Goal: Task Accomplishment & Management: Use online tool/utility

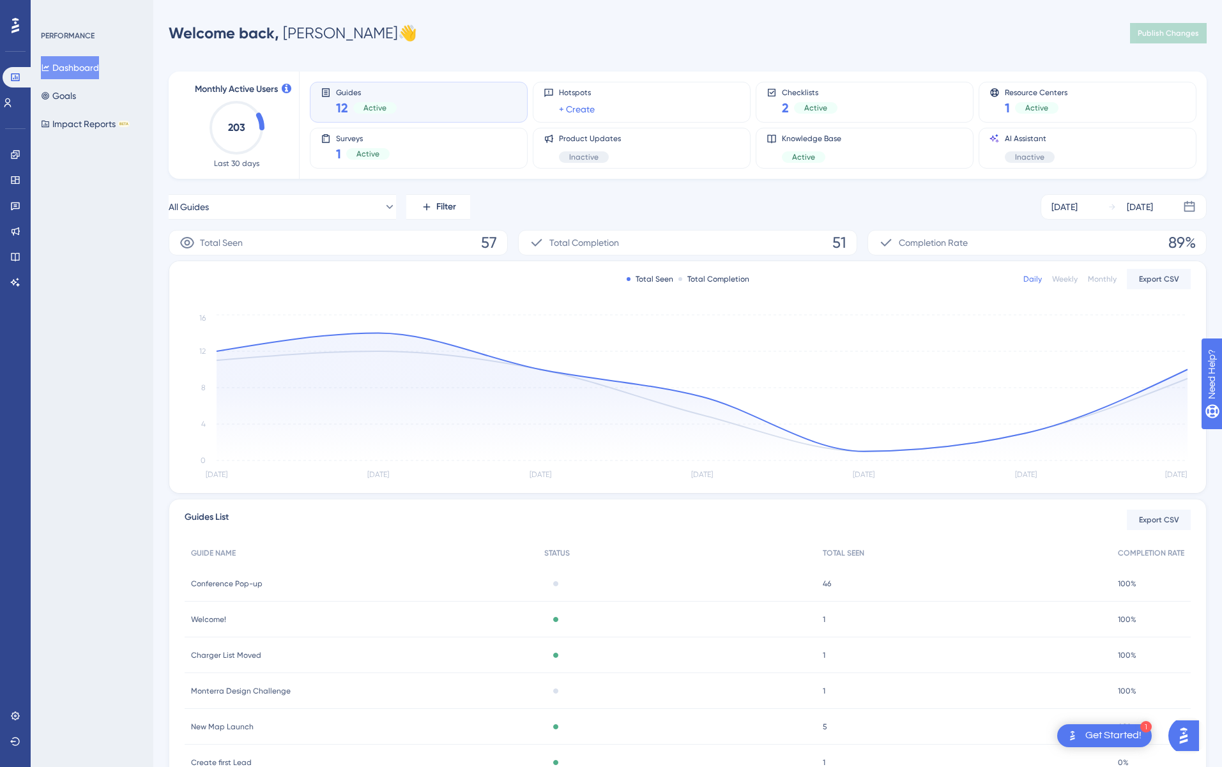
click at [266, 581] on div "Conference Pop-up Conference Pop-up" at bounding box center [361, 584] width 353 height 36
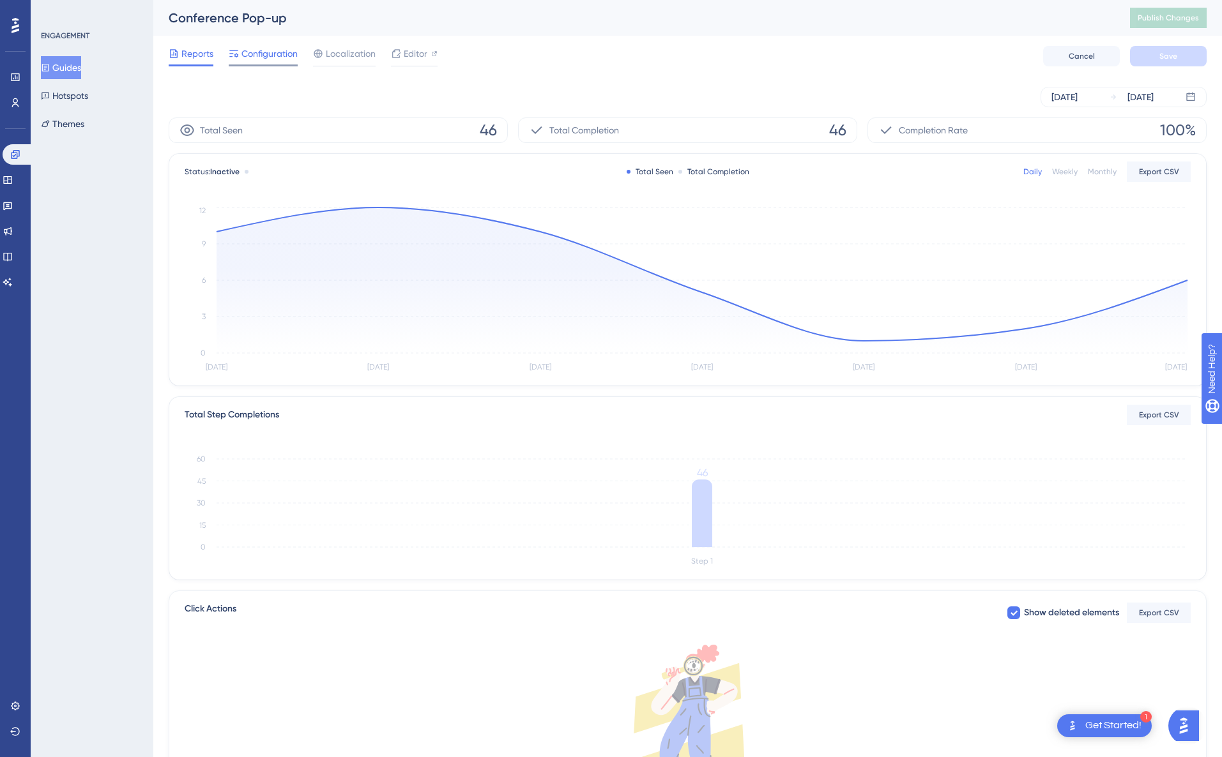
click at [262, 54] on span "Configuration" at bounding box center [269, 53] width 56 height 15
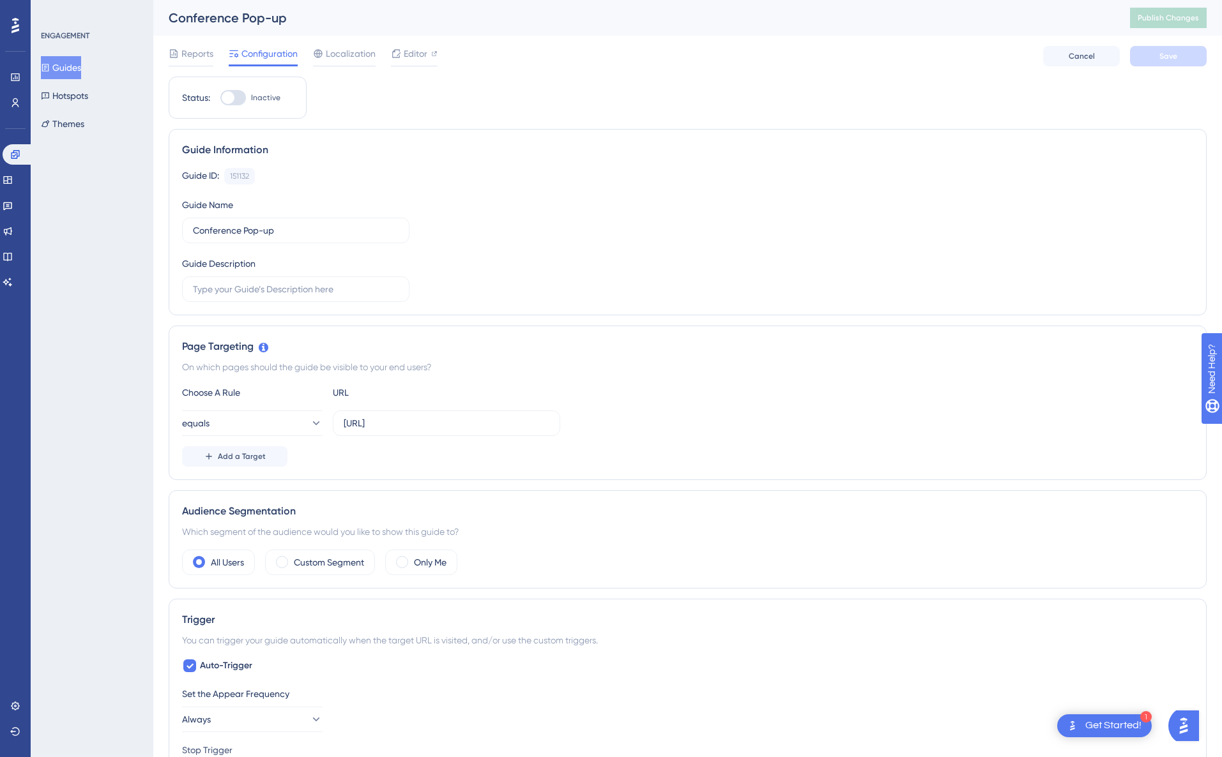
click at [216, 19] on div "Conference Pop-up" at bounding box center [633, 18] width 929 height 18
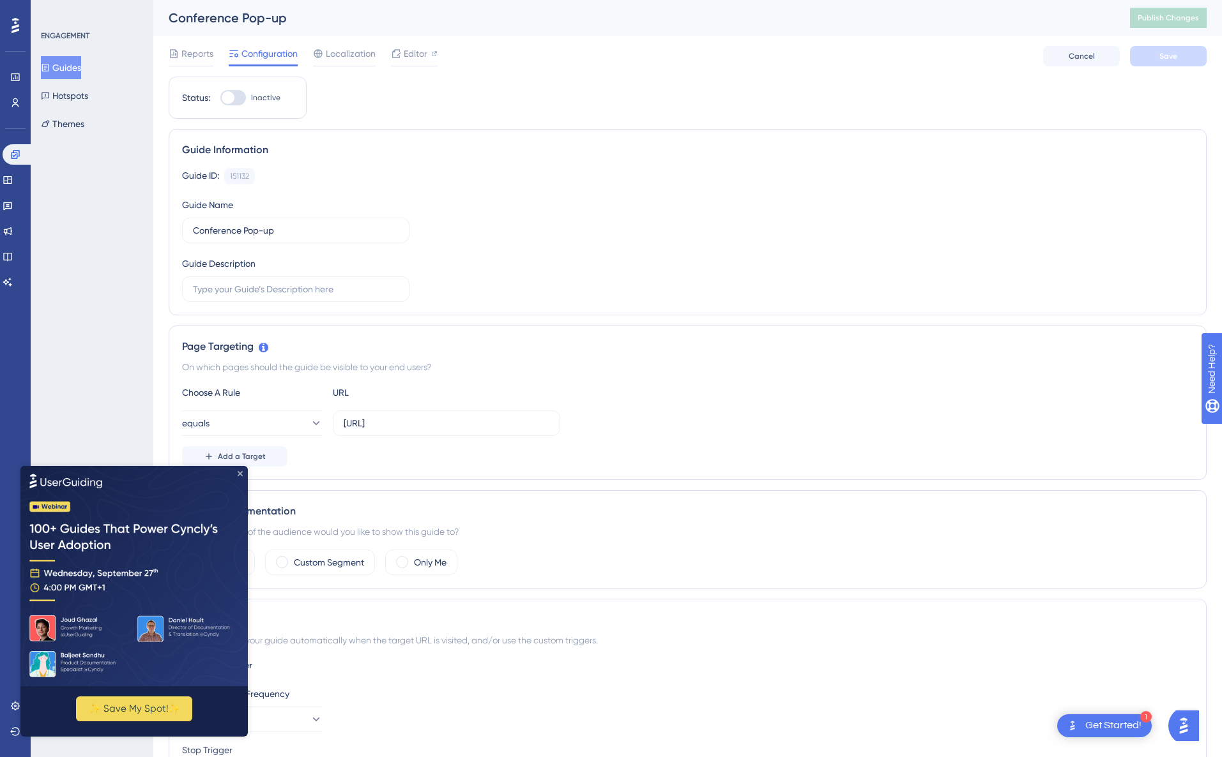
click at [241, 473] on icon "Close Preview" at bounding box center [240, 473] width 5 height 5
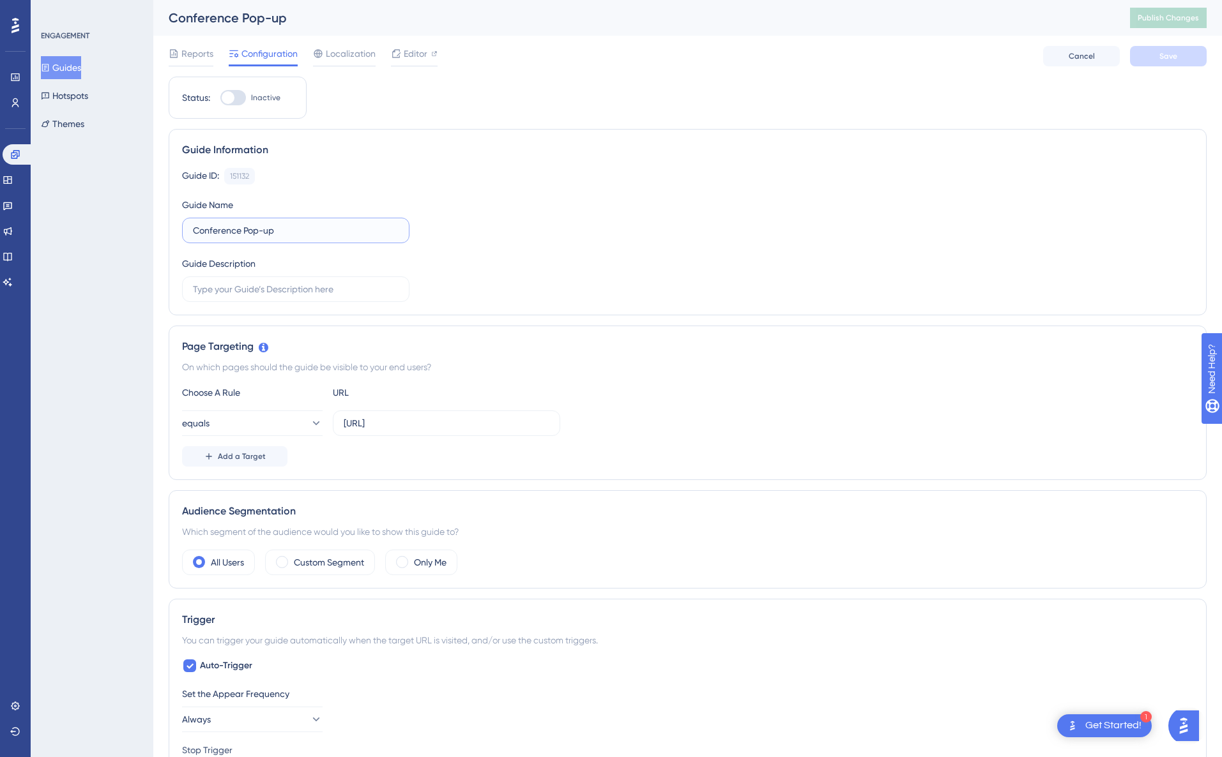
click at [301, 226] on input "Conference Pop-up" at bounding box center [296, 231] width 206 height 14
type input "RE+ and NECA Conference Pop-up"
click at [1166, 59] on span "Save" at bounding box center [1168, 56] width 18 height 10
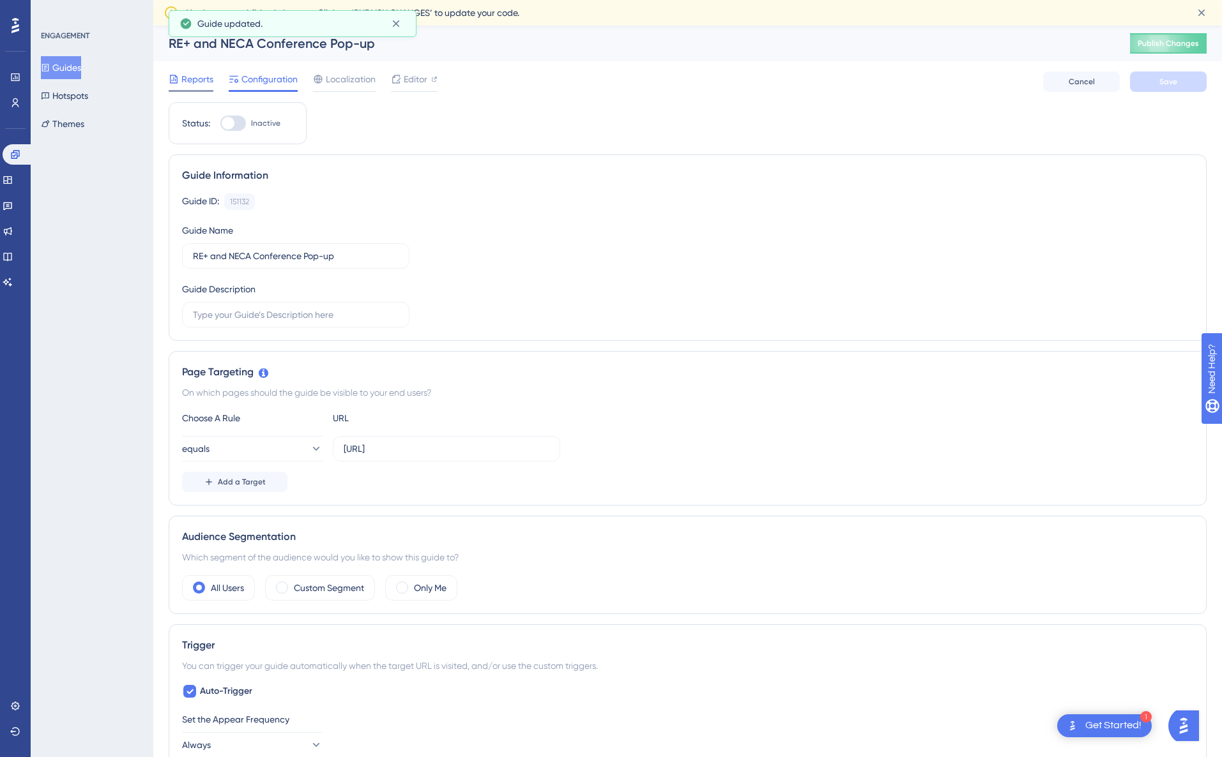
click at [188, 79] on span "Reports" at bounding box center [197, 79] width 32 height 15
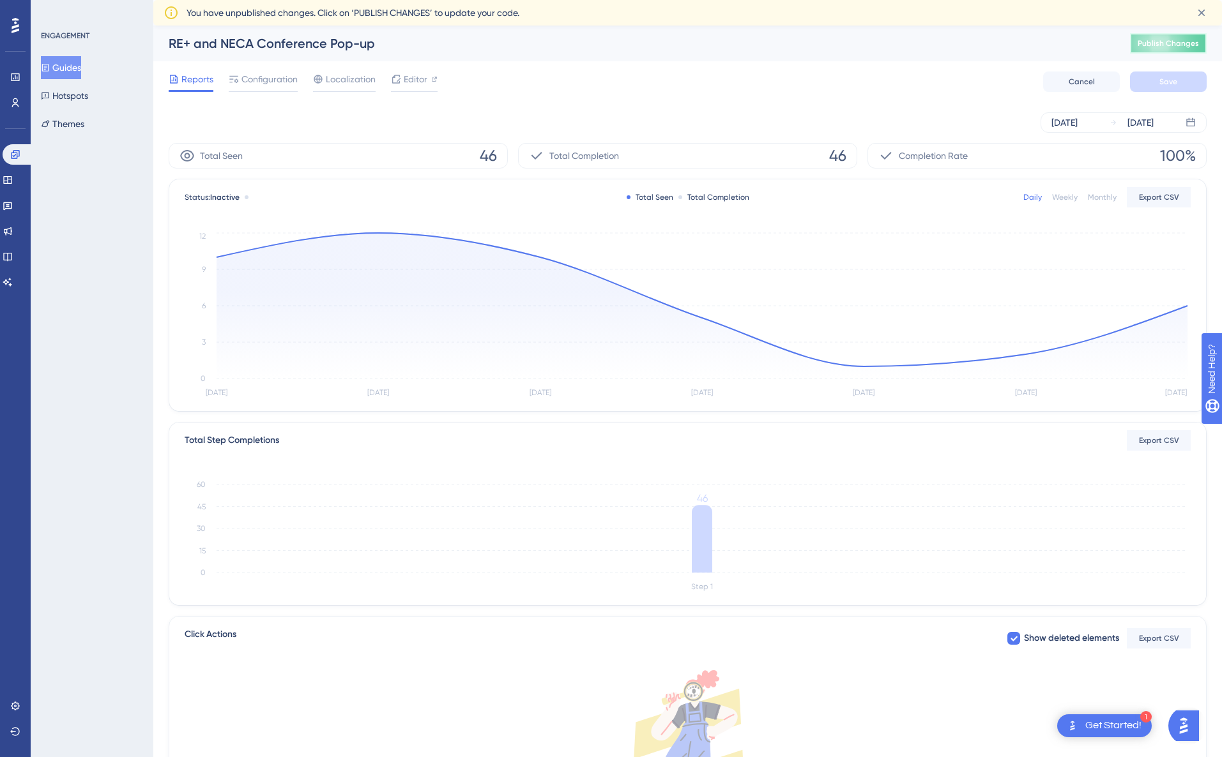
click at [1193, 37] on button "Publish Changes" at bounding box center [1168, 43] width 77 height 20
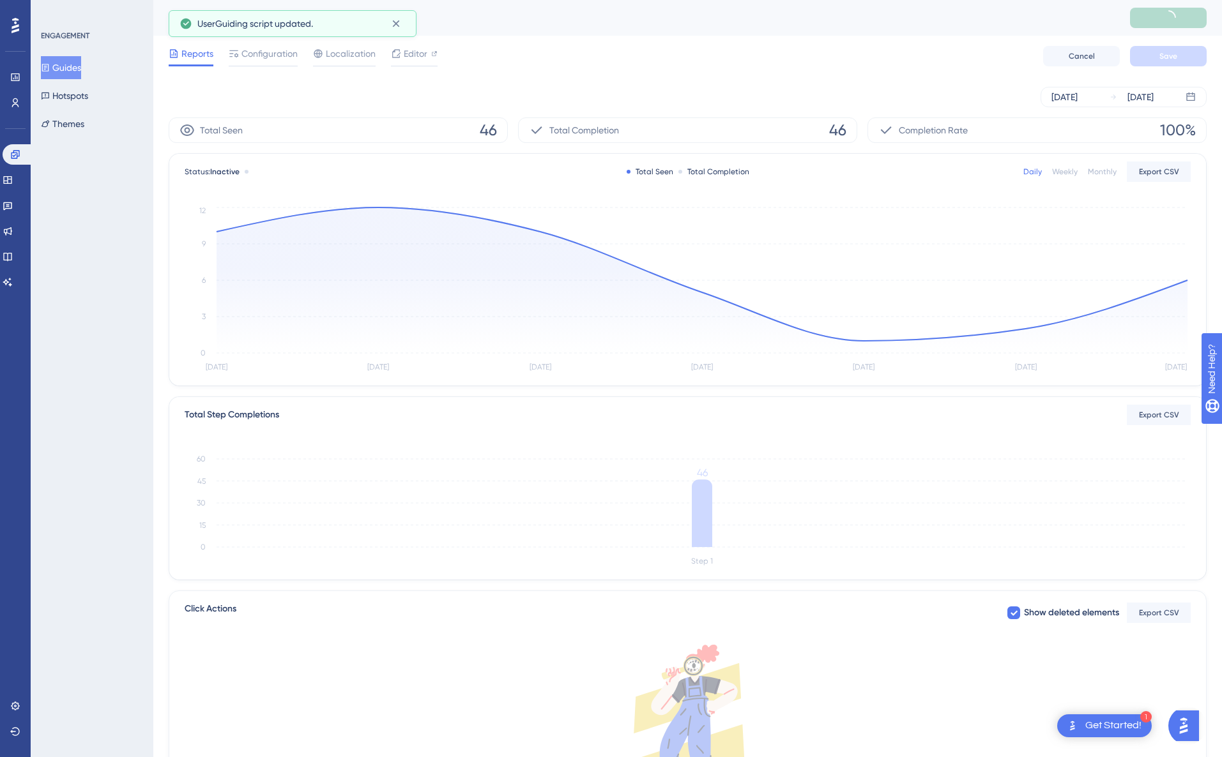
click at [59, 66] on button "Guides" at bounding box center [61, 67] width 40 height 23
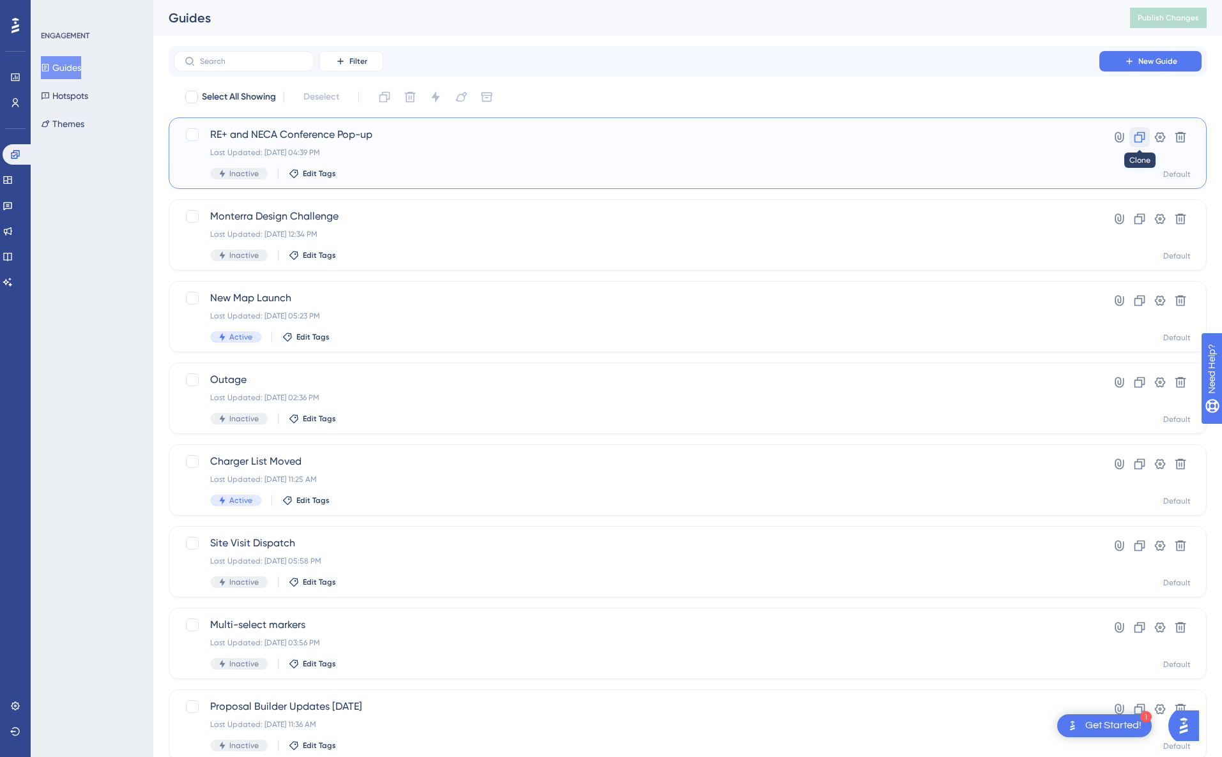
click at [1139, 138] on icon at bounding box center [1139, 137] width 13 height 13
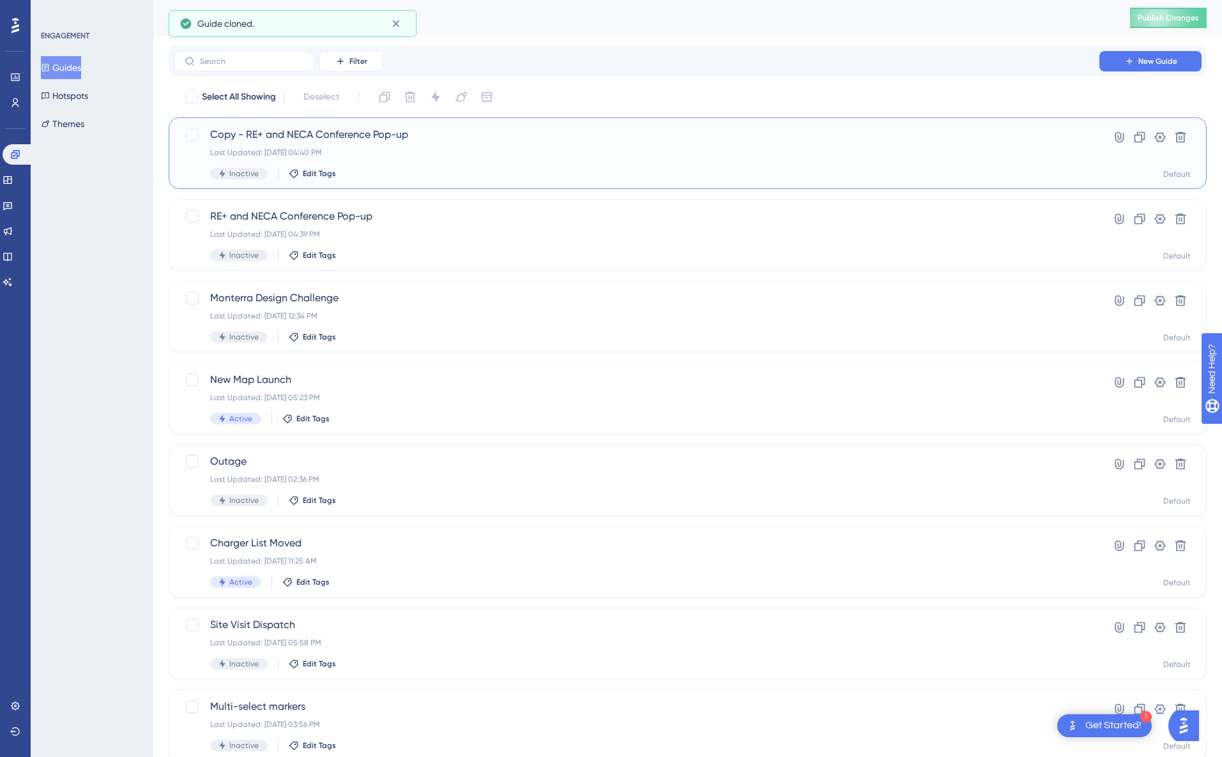
click at [368, 136] on span "Copy - RE+ and NECA Conference Pop-up" at bounding box center [636, 134] width 853 height 15
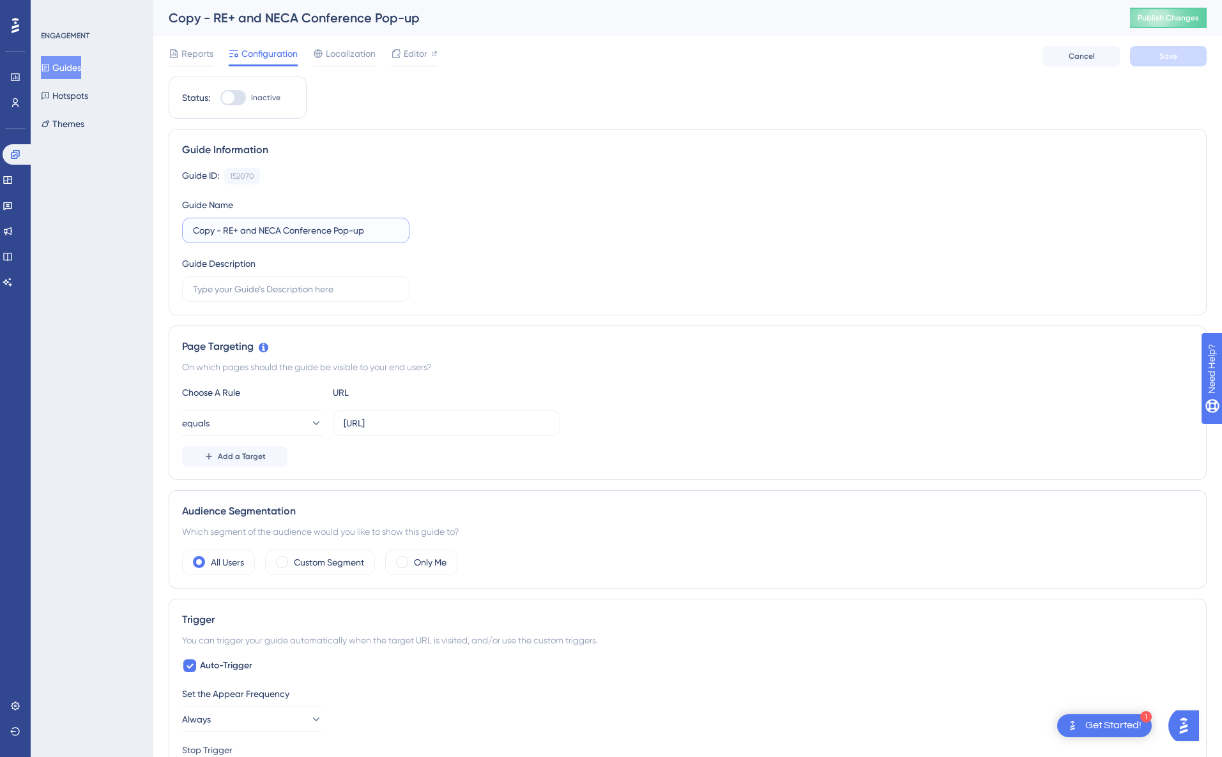
click at [279, 229] on input "Copy - RE+ and NECA Conference Pop-up" at bounding box center [296, 231] width 206 height 14
type input "MOVE and IEC Spark Conference Pop-up"
click at [469, 134] on div "Guide Information Guide ID: 152070 Copy Guide Name MOVE and IEC Spark Conferenc…" at bounding box center [688, 222] width 1038 height 186
click at [409, 55] on span "Editor" at bounding box center [416, 53] width 24 height 15
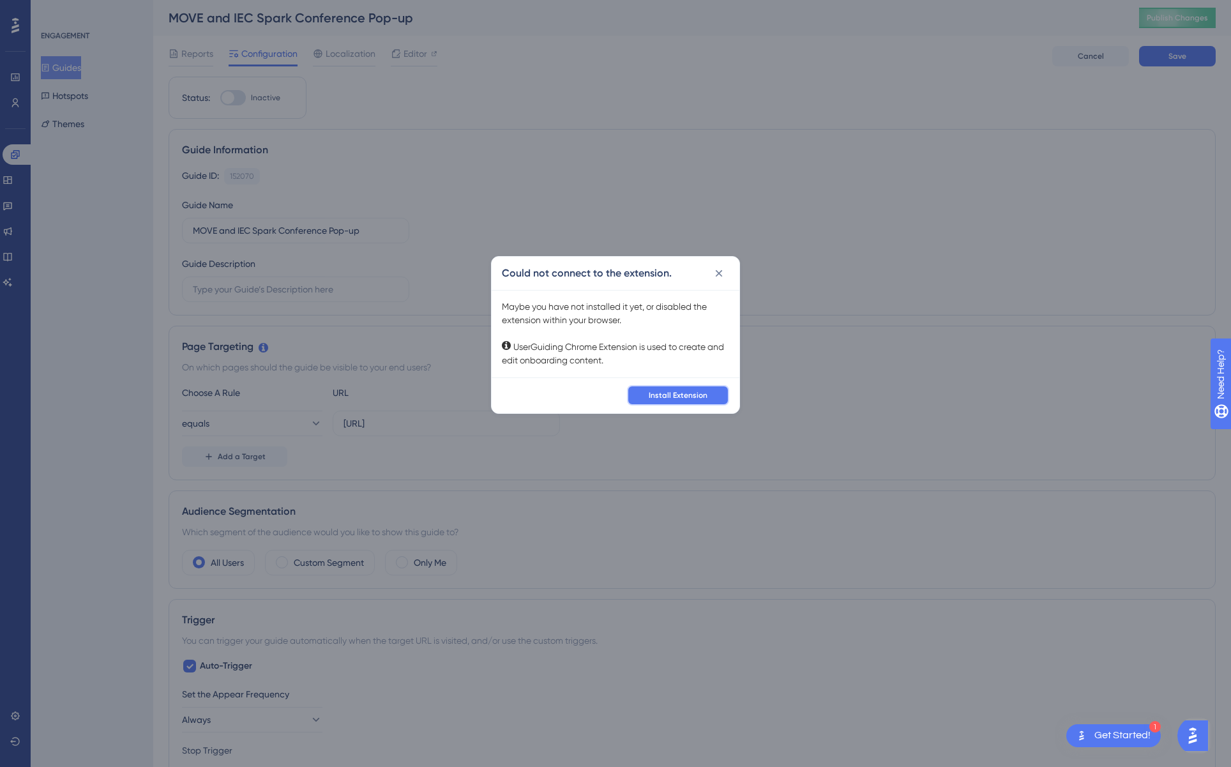
click at [684, 395] on span "Install Extension" at bounding box center [678, 395] width 59 height 10
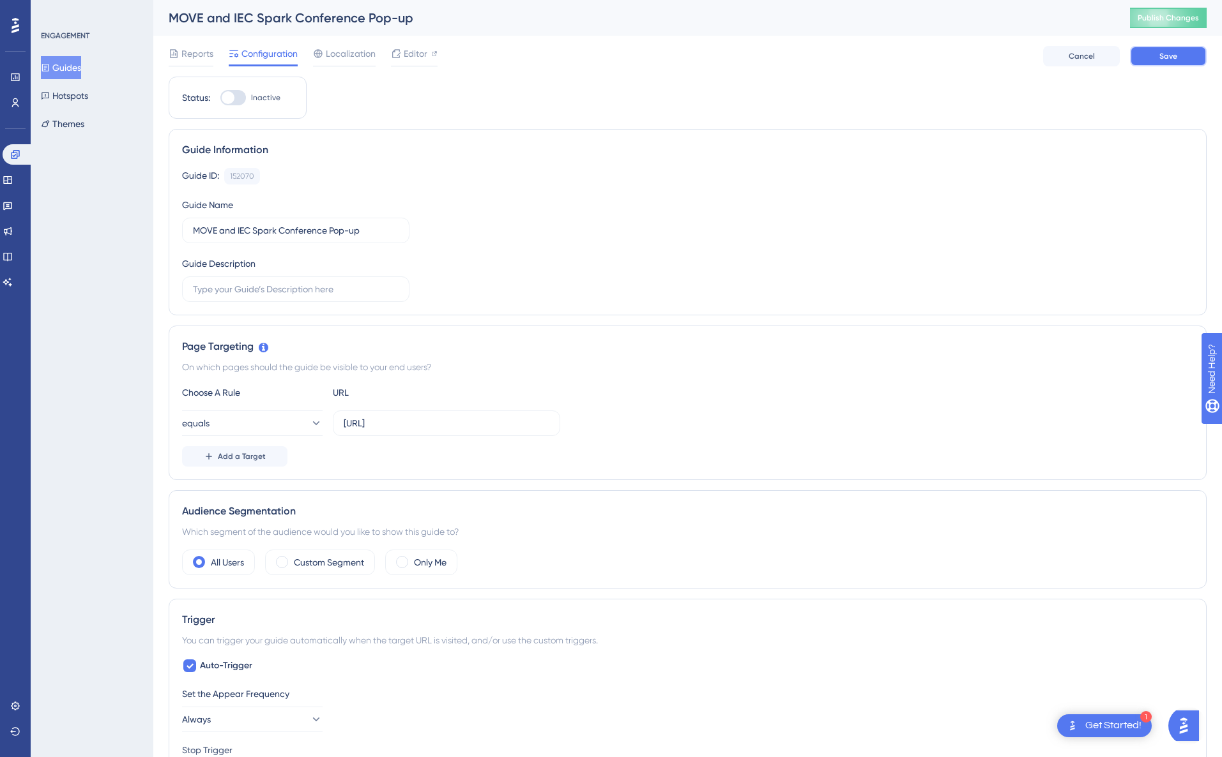
click at [1176, 58] on span "Save" at bounding box center [1168, 56] width 18 height 10
click at [402, 56] on div "Editor" at bounding box center [414, 53] width 47 height 15
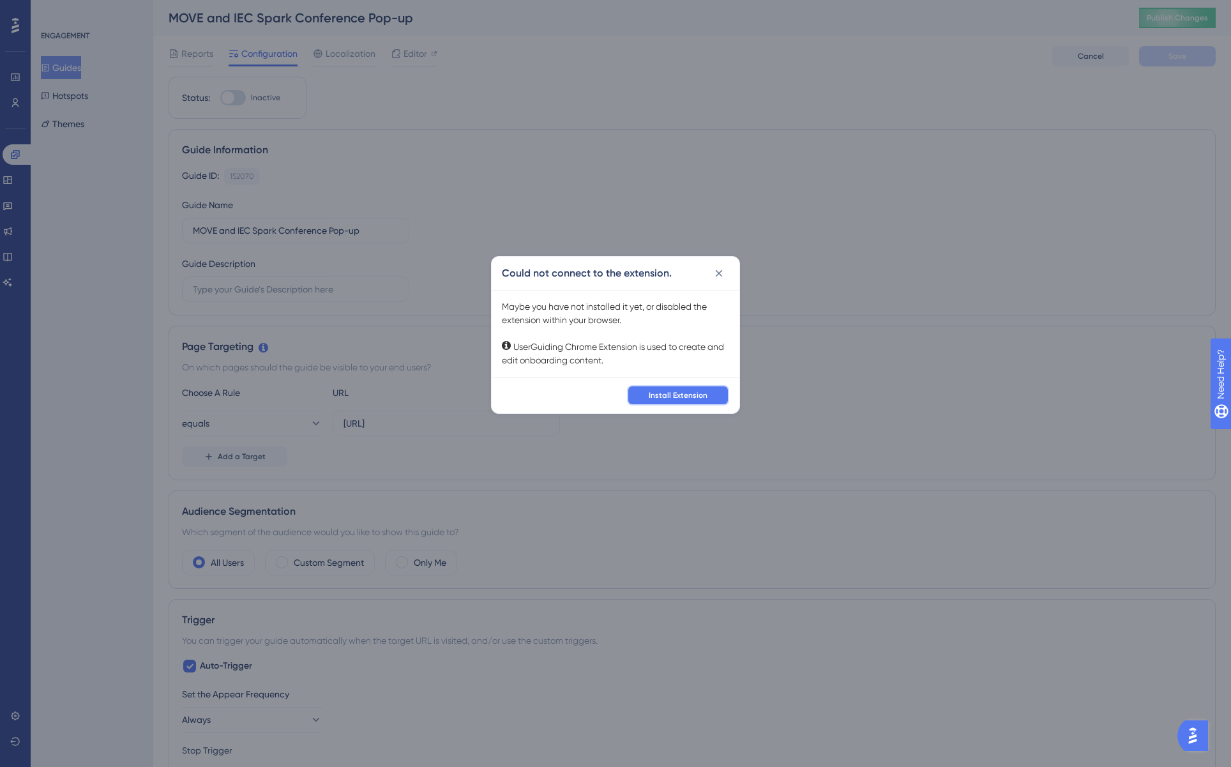
click at [712, 396] on button "Install Extension" at bounding box center [678, 395] width 102 height 20
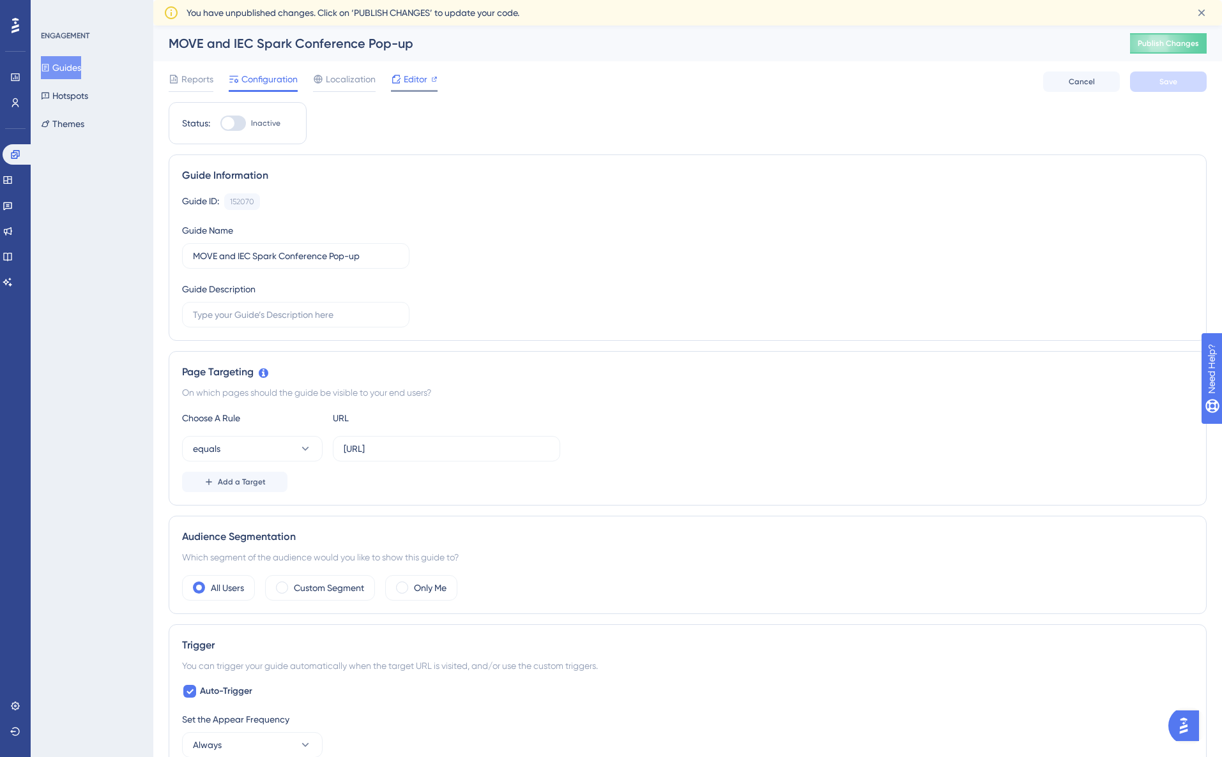
click at [417, 77] on span "Editor" at bounding box center [416, 79] width 24 height 15
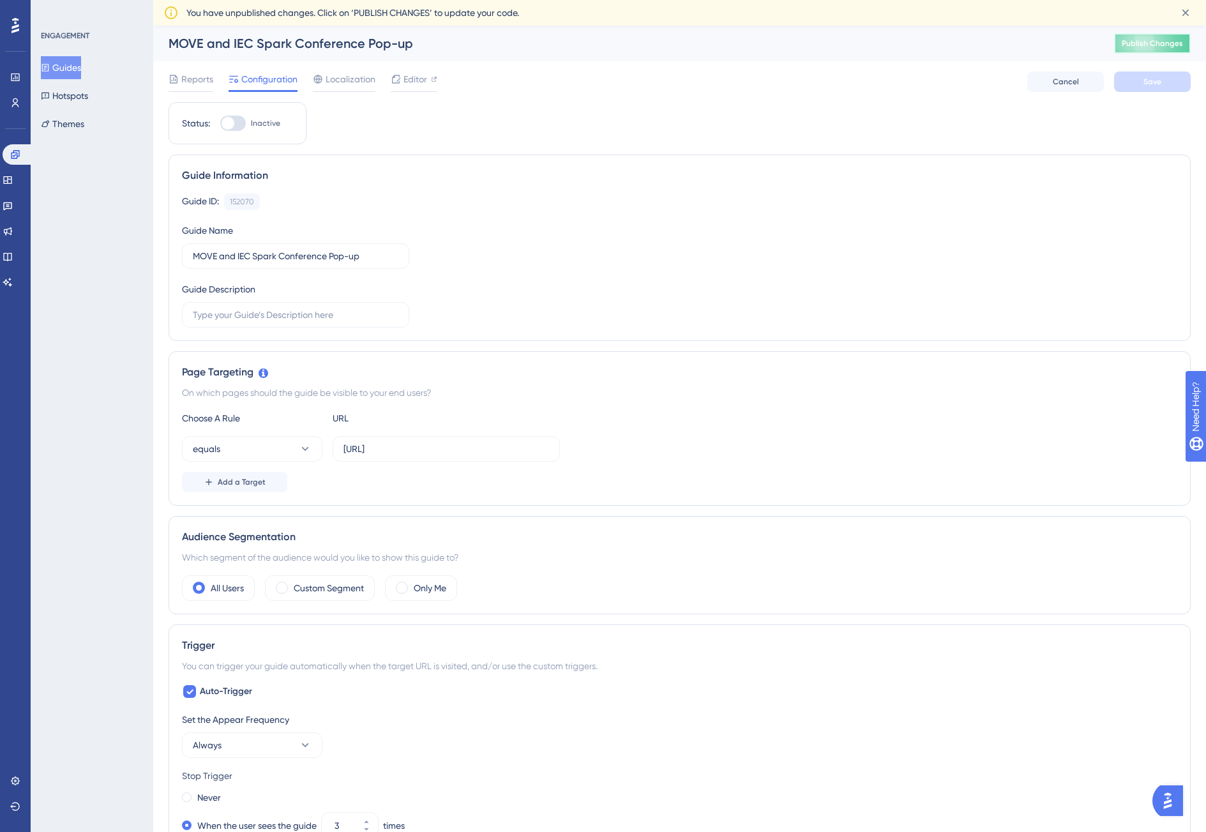
click at [1191, 44] on button "Publish Changes" at bounding box center [1152, 43] width 77 height 20
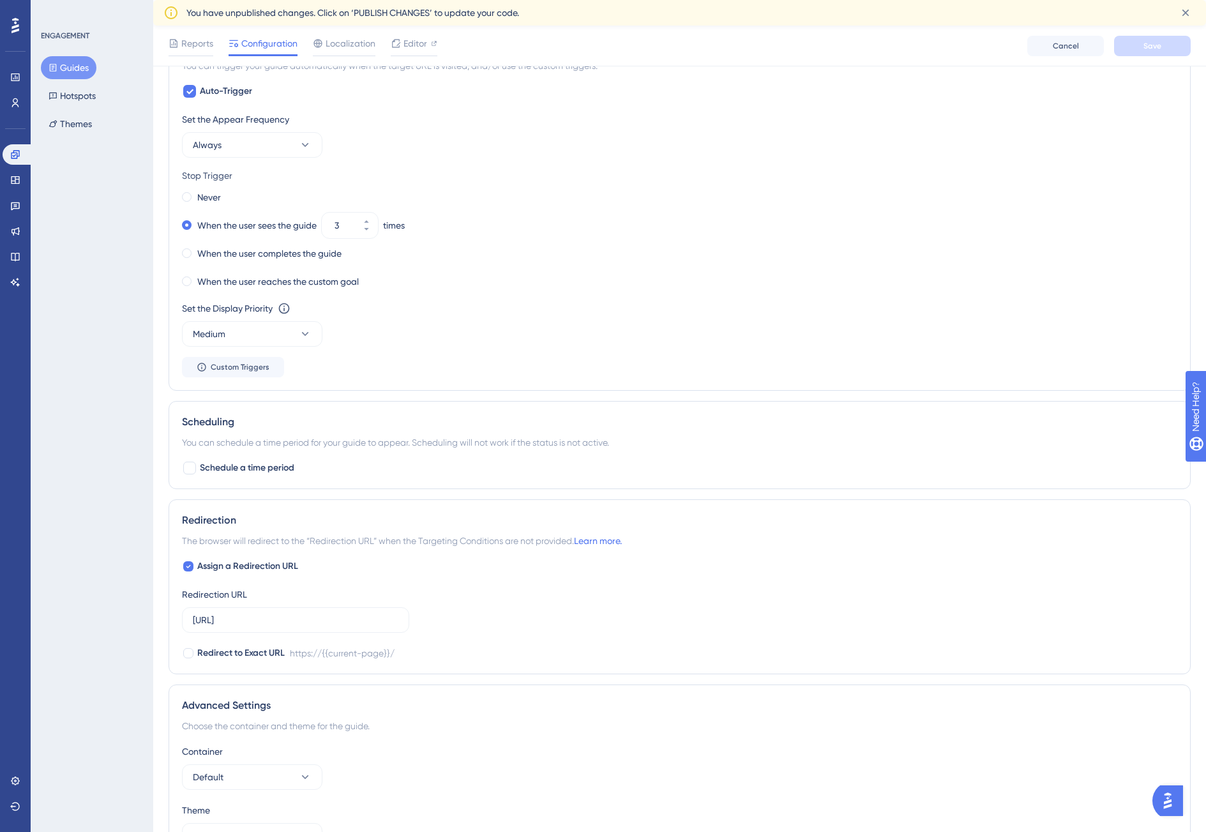
scroll to position [687, 0]
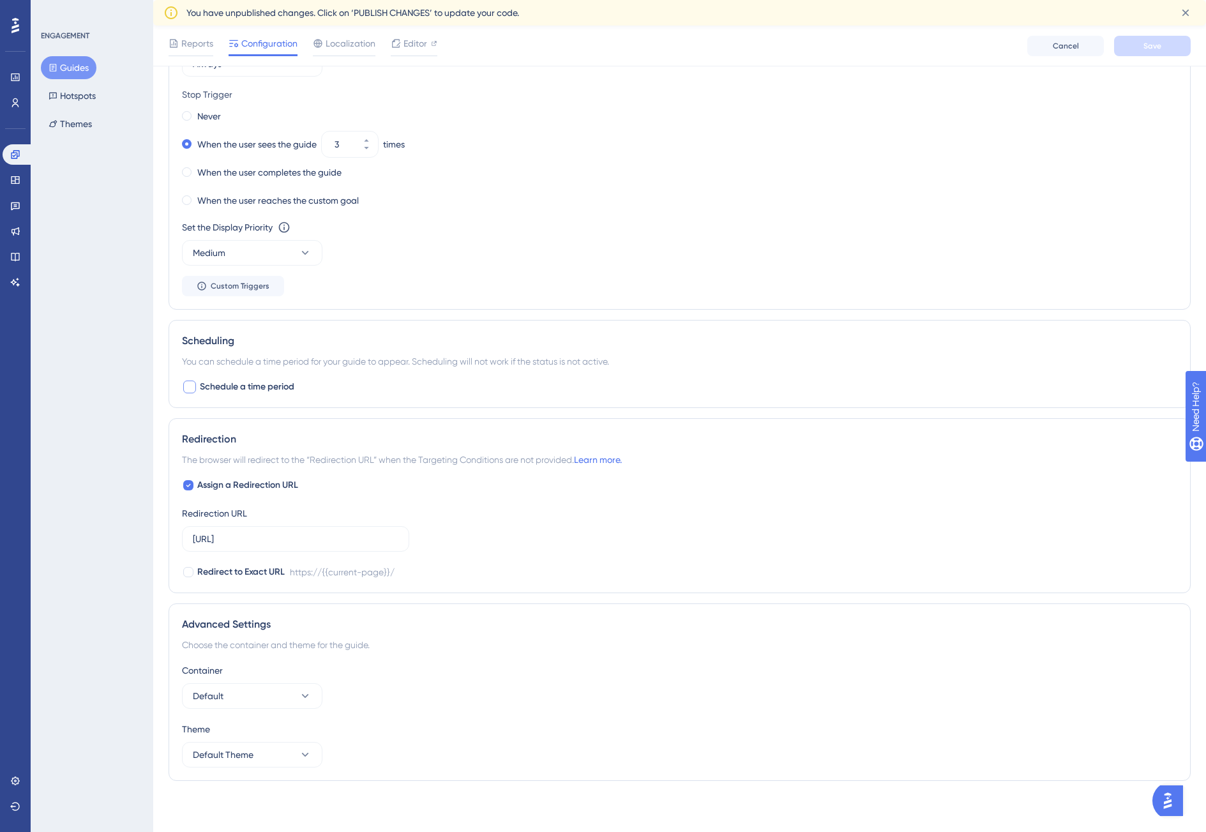
click at [192, 388] on div at bounding box center [189, 387] width 13 height 13
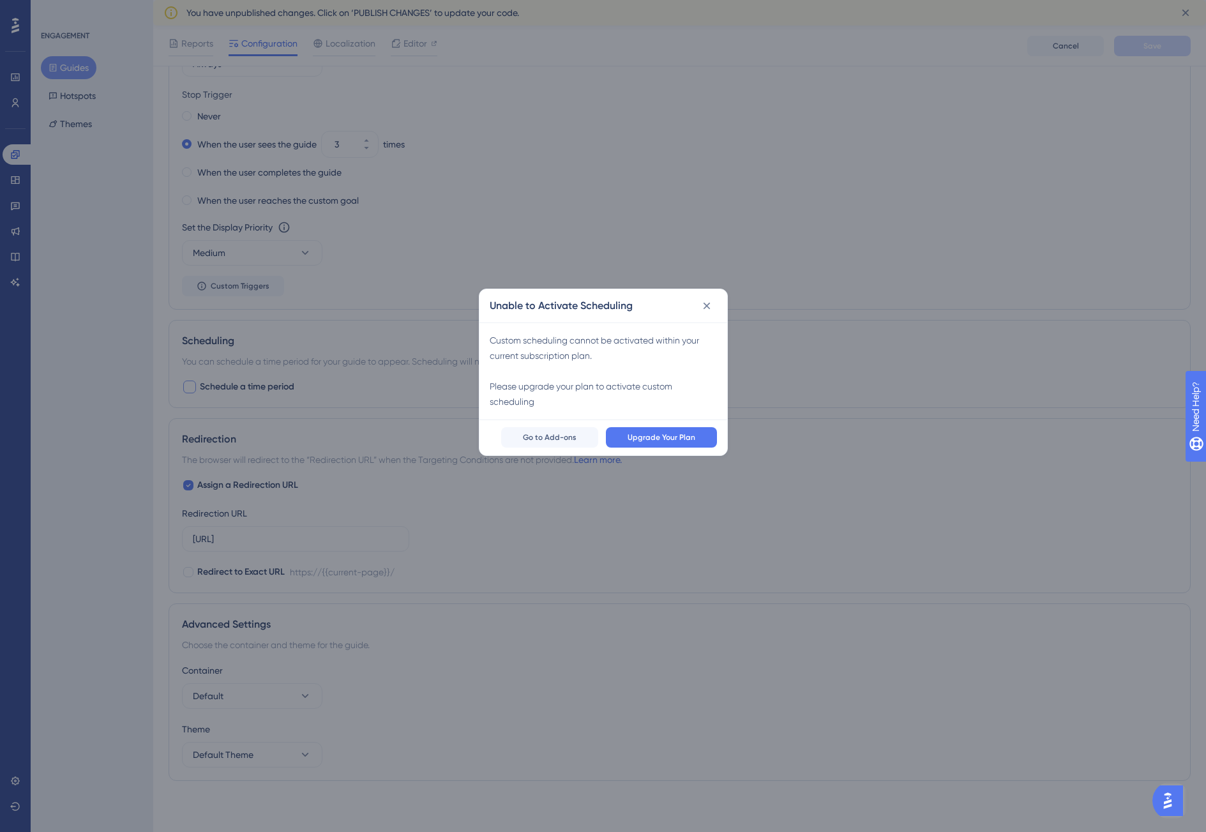
scroll to position [677, 0]
click at [711, 311] on icon at bounding box center [711, 310] width 7 height 7
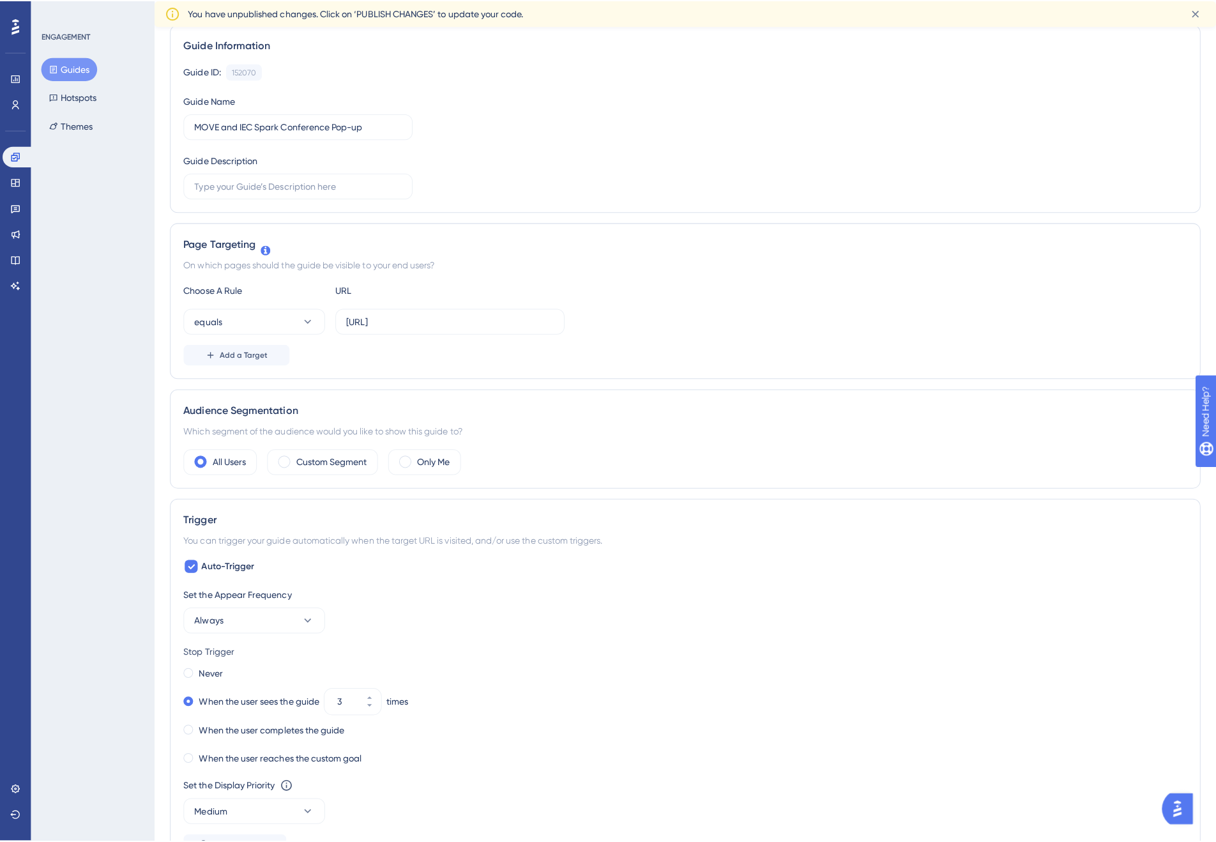
scroll to position [0, 0]
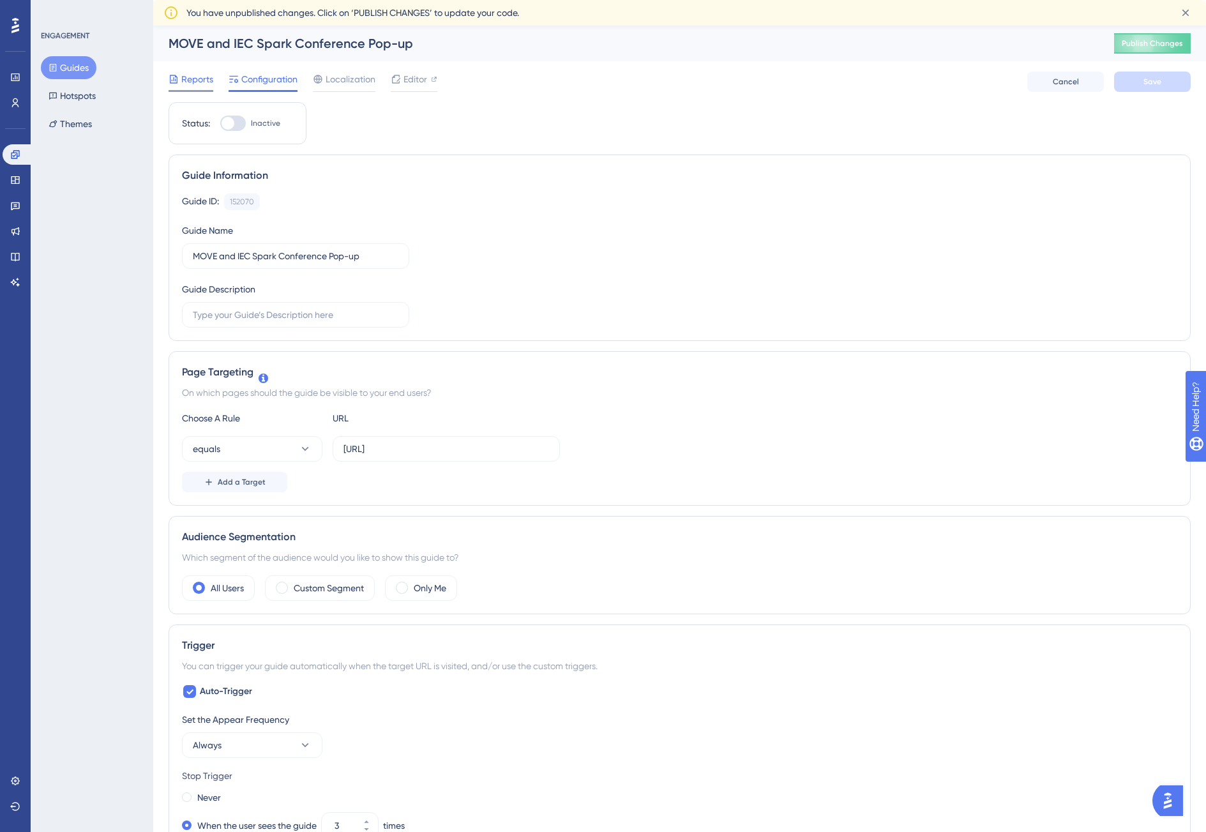
click at [204, 84] on span "Reports" at bounding box center [197, 79] width 32 height 15
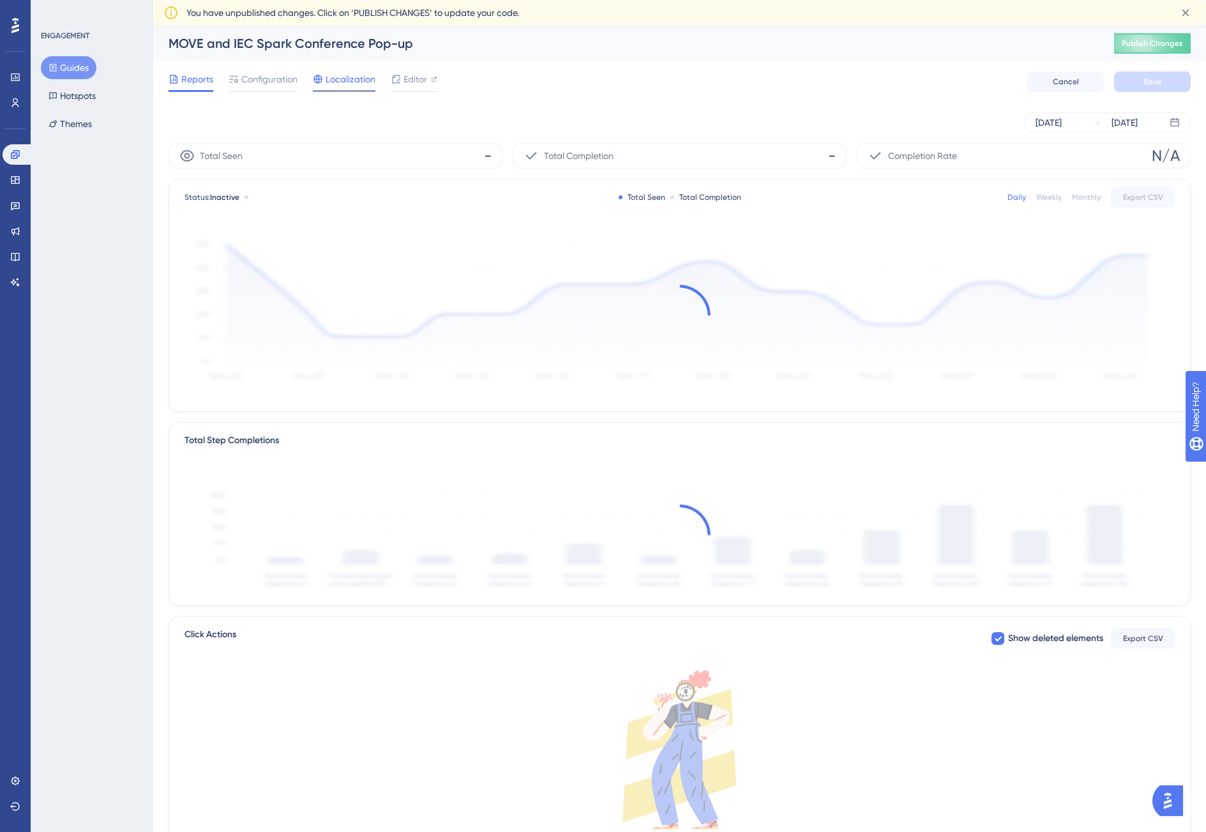
click at [340, 80] on span "Localization" at bounding box center [351, 79] width 50 height 15
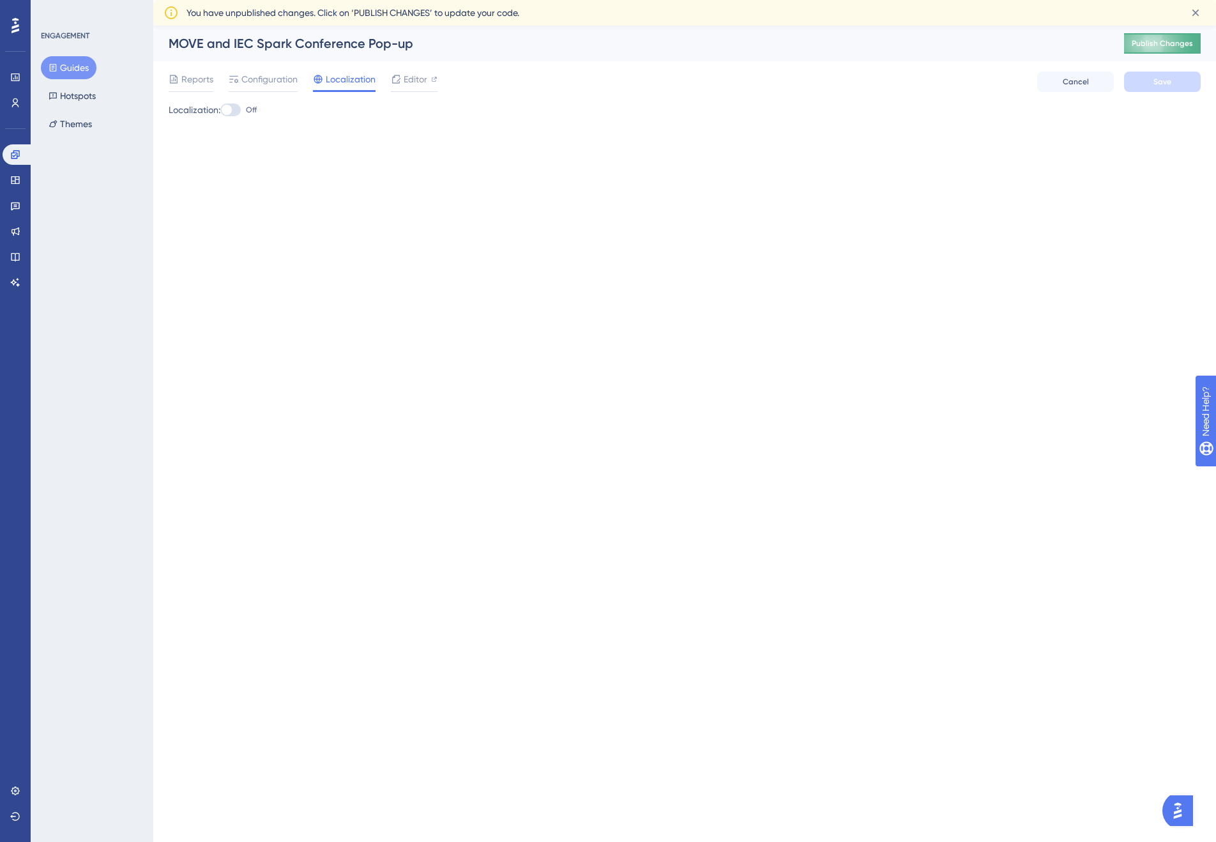
click at [1164, 42] on span "Publish Changes" at bounding box center [1162, 43] width 61 height 10
